Goal: Task Accomplishment & Management: Manage account settings

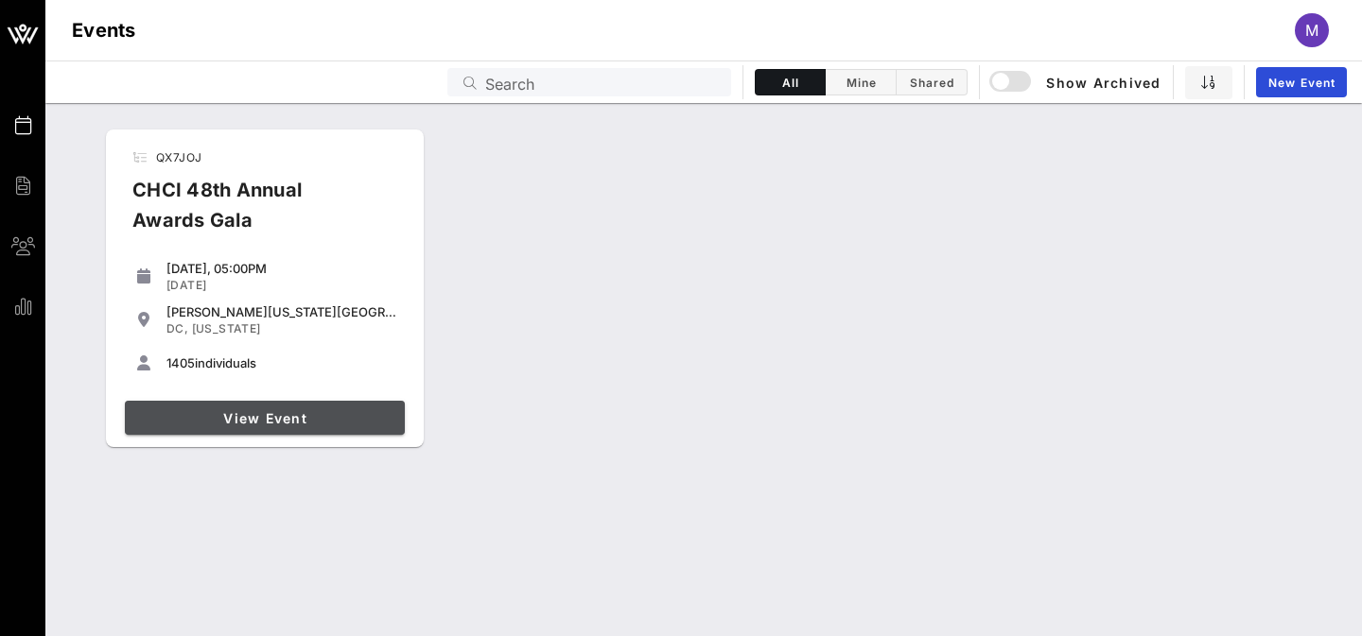
click at [200, 420] on span "View Event" at bounding box center [264, 418] width 265 height 16
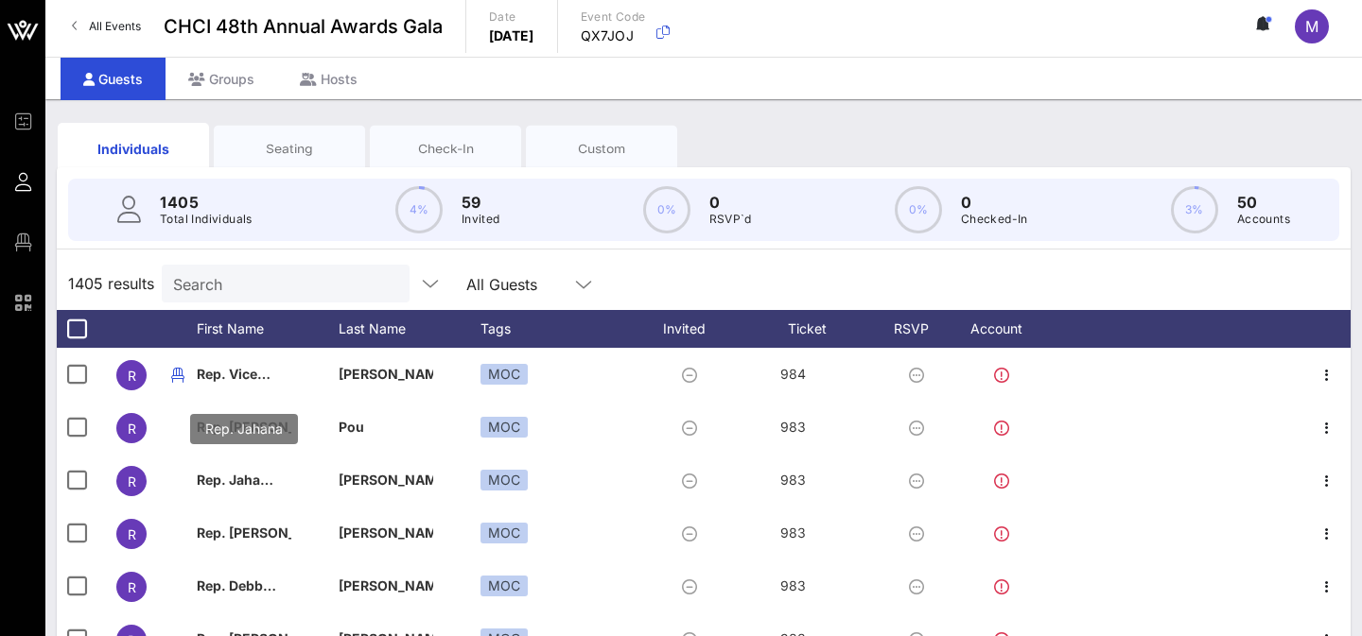
scroll to position [2, 0]
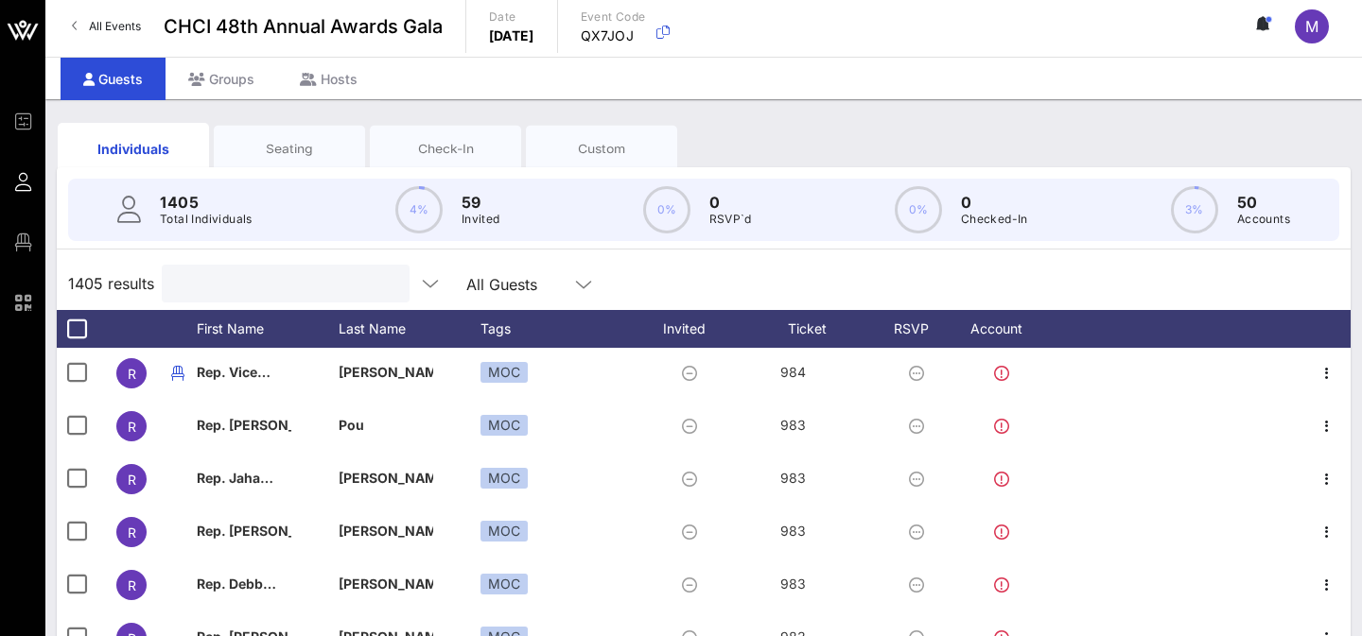
click at [218, 278] on input "text" at bounding box center [283, 283] width 221 height 25
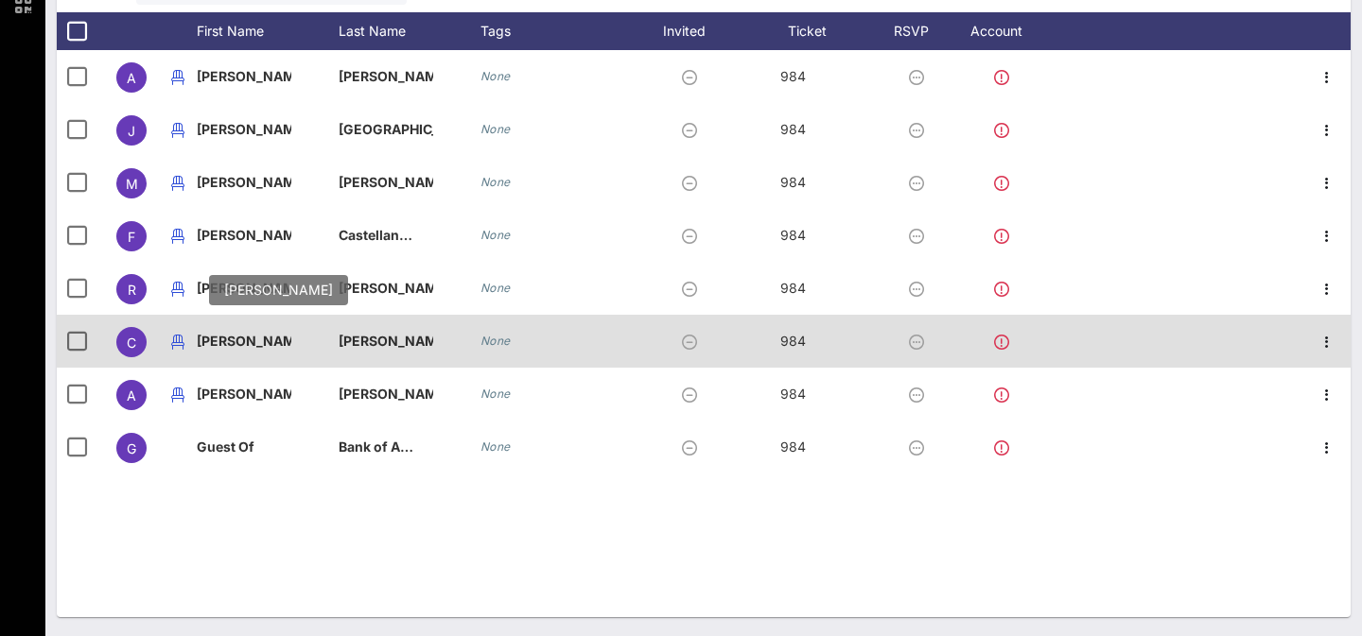
scroll to position [166, 0]
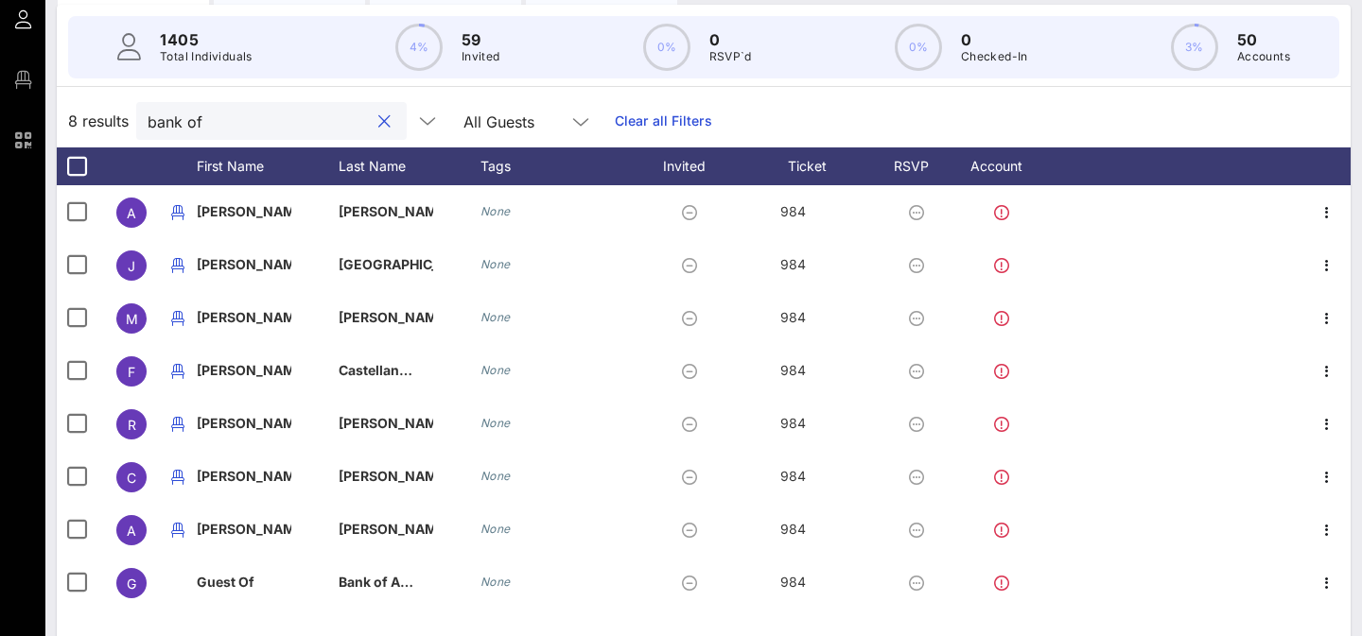
click at [243, 122] on input "bank of" at bounding box center [258, 121] width 221 height 25
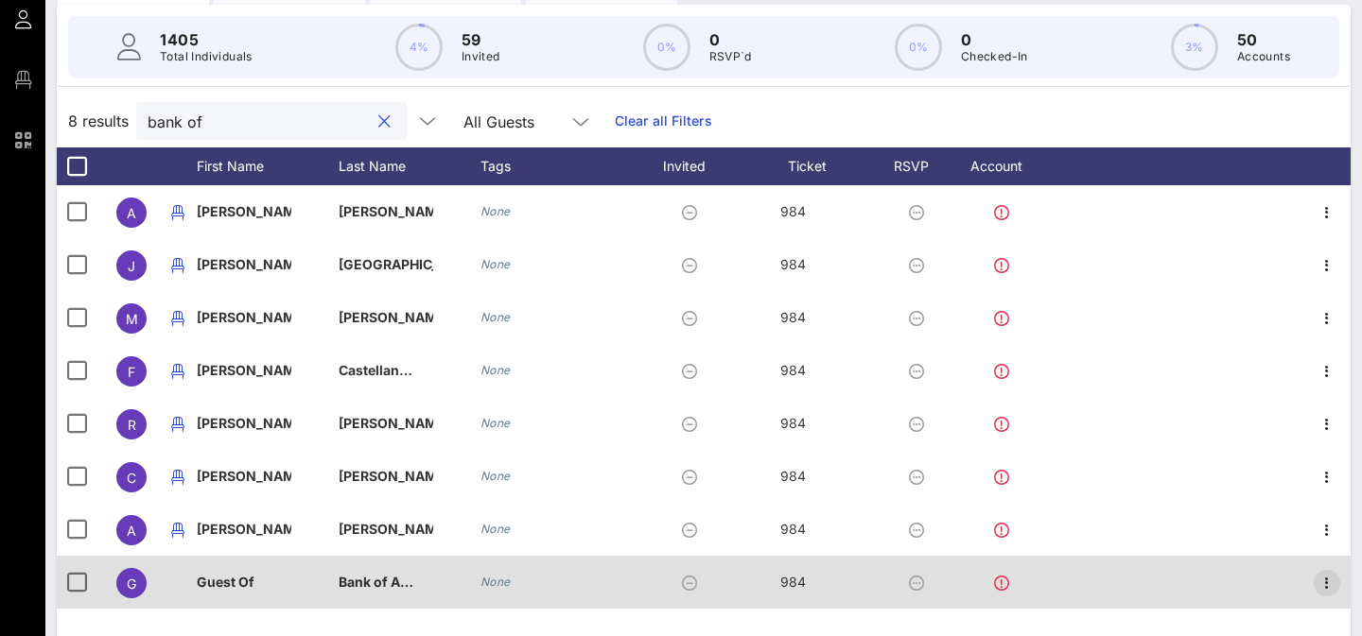
type input "bank of"
click at [1324, 581] on icon "button" at bounding box center [1326, 583] width 23 height 23
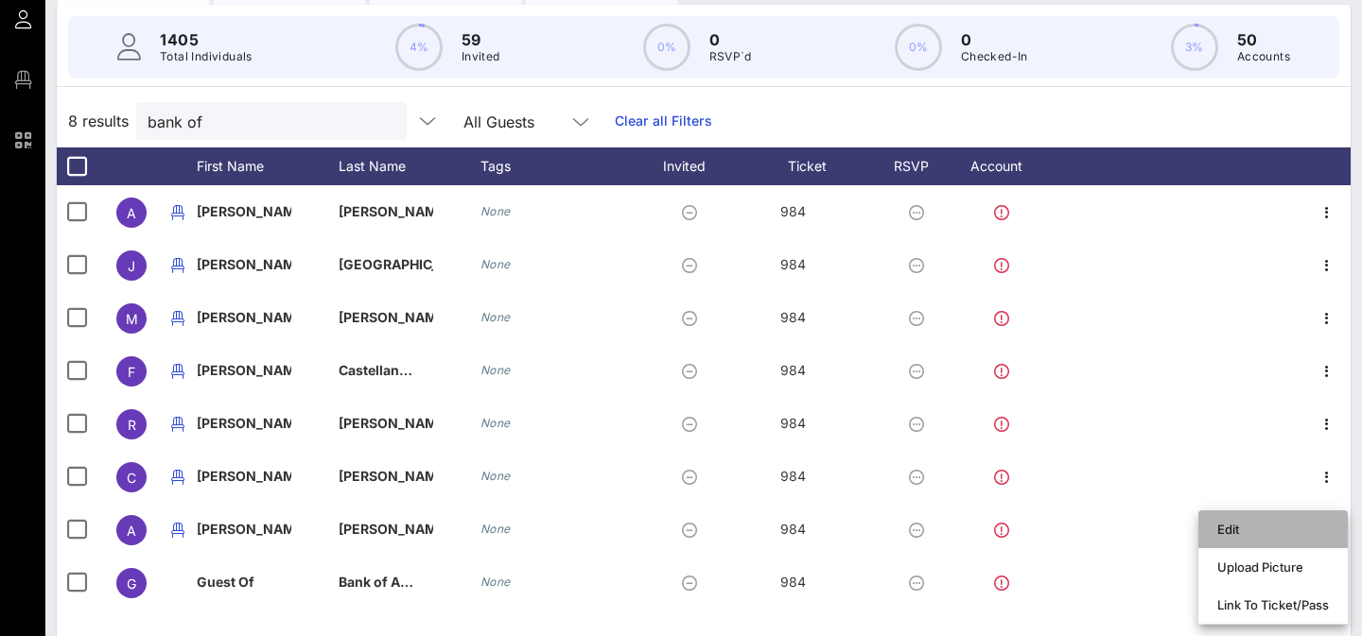
click at [1308, 524] on div "Edit" at bounding box center [1273, 529] width 112 height 15
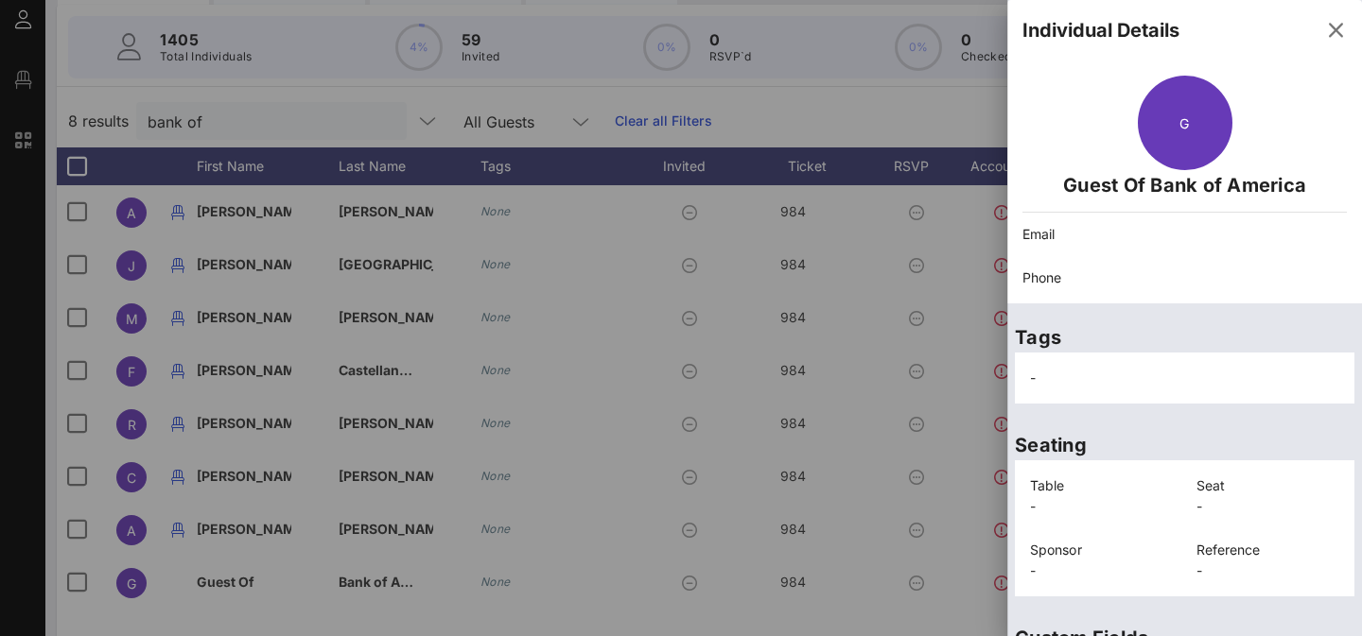
scroll to position [471, 0]
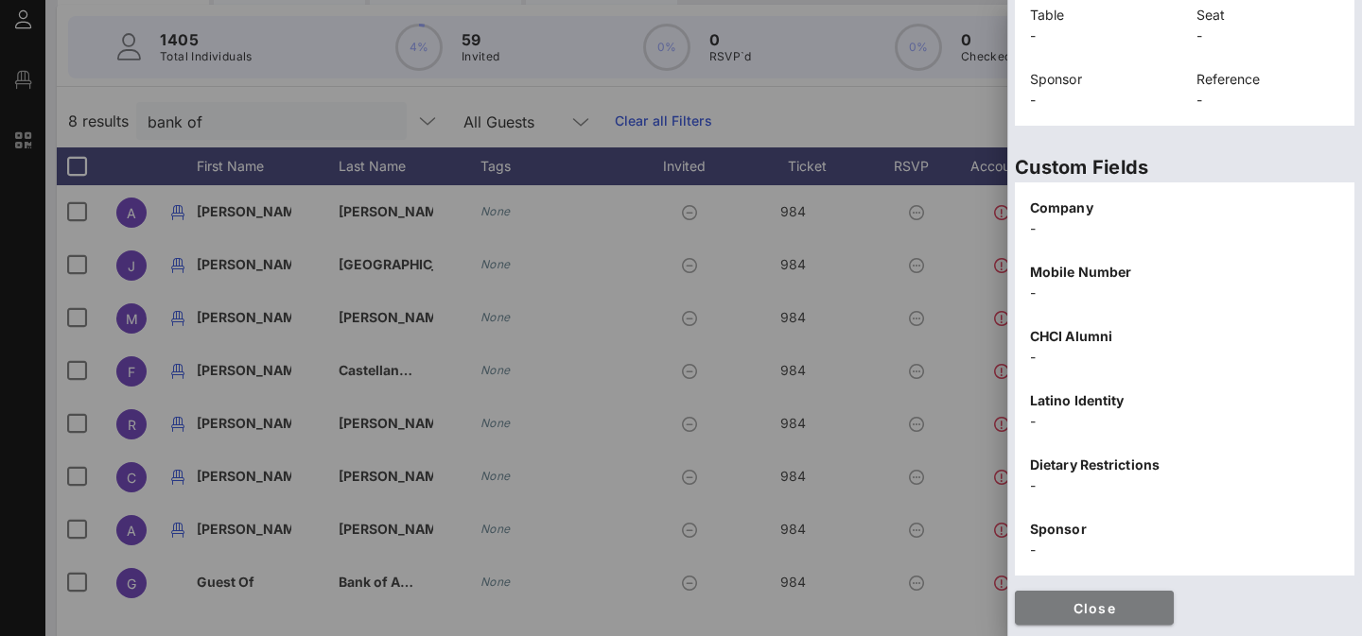
click at [1073, 611] on span "Close" at bounding box center [1094, 609] width 129 height 16
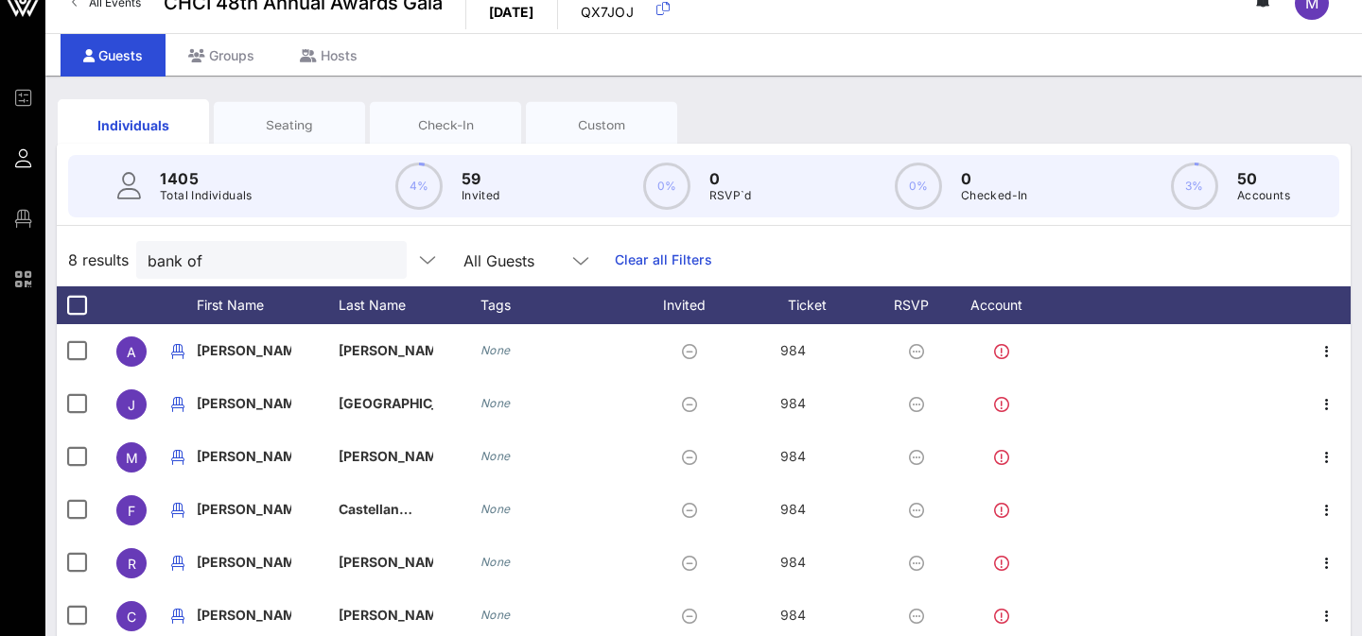
scroll to position [0, 0]
